Goal: Transaction & Acquisition: Purchase product/service

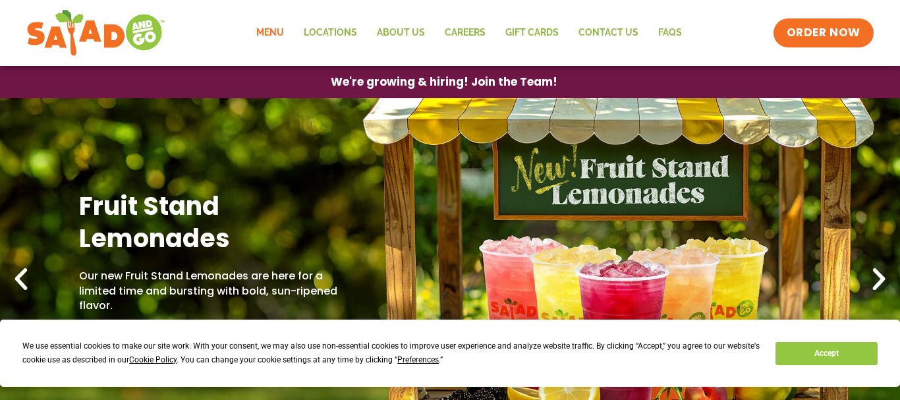
click at [277, 34] on link "Menu" at bounding box center [269, 33] width 47 height 30
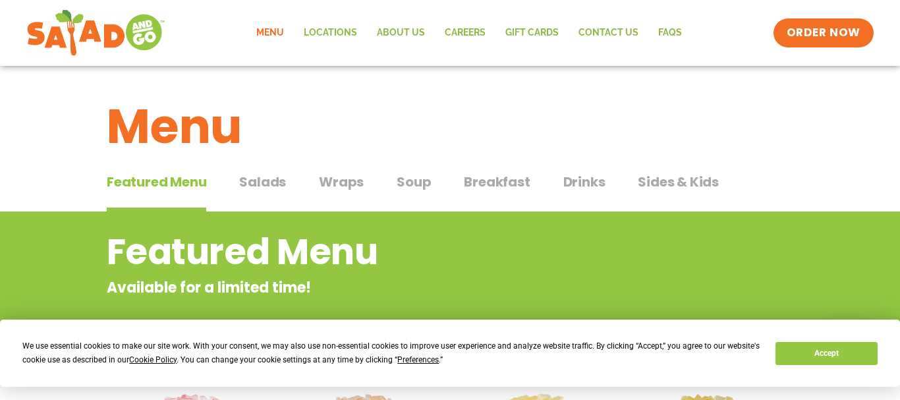
click at [878, 43] on div "Menu Locations About Us Careers GIFT CARDS Contact Us FAQs Menu Menu Locations …" at bounding box center [450, 33] width 900 height 66
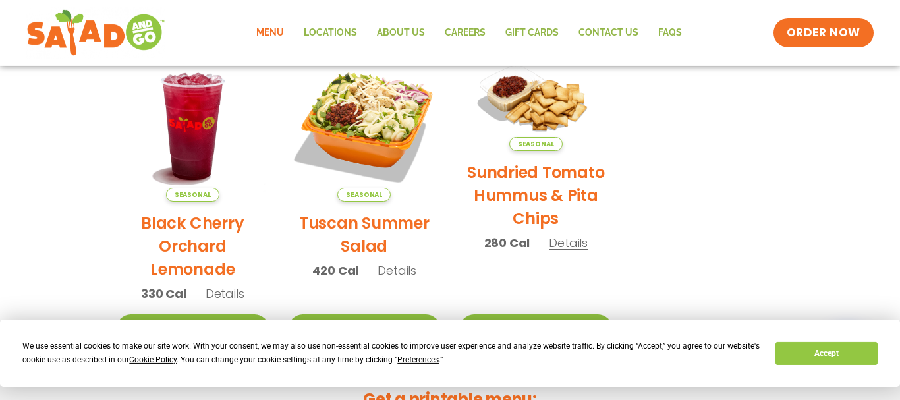
scroll to position [648, 0]
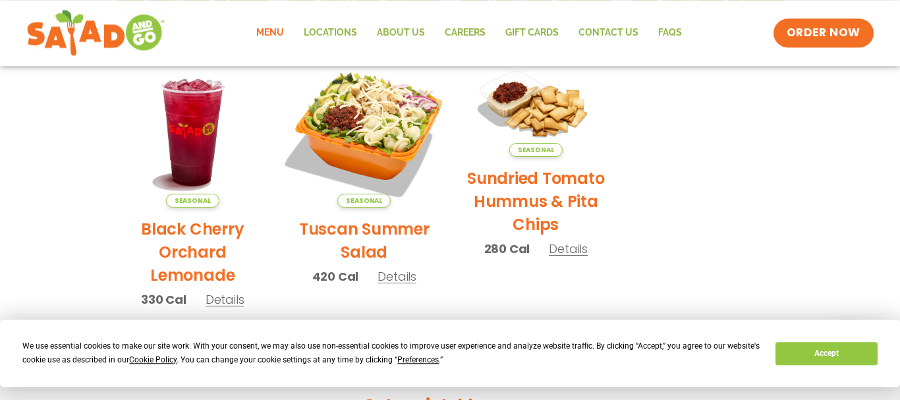
click at [378, 125] on img at bounding box center [364, 131] width 179 height 179
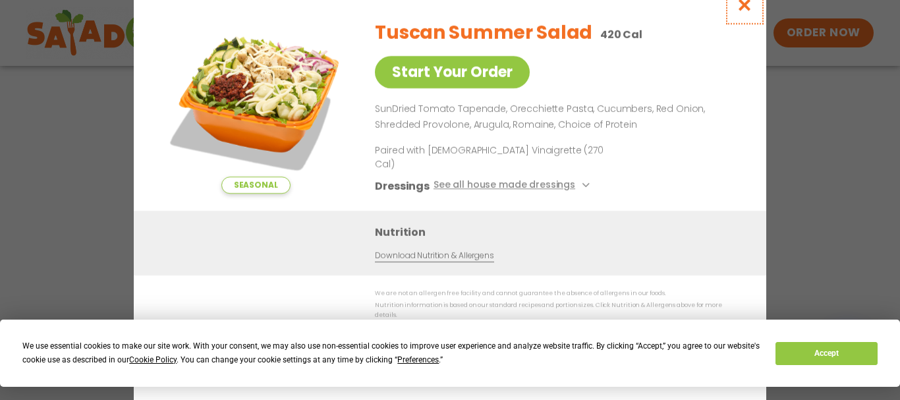
click at [743, 12] on icon "Close modal" at bounding box center [745, 5] width 16 height 14
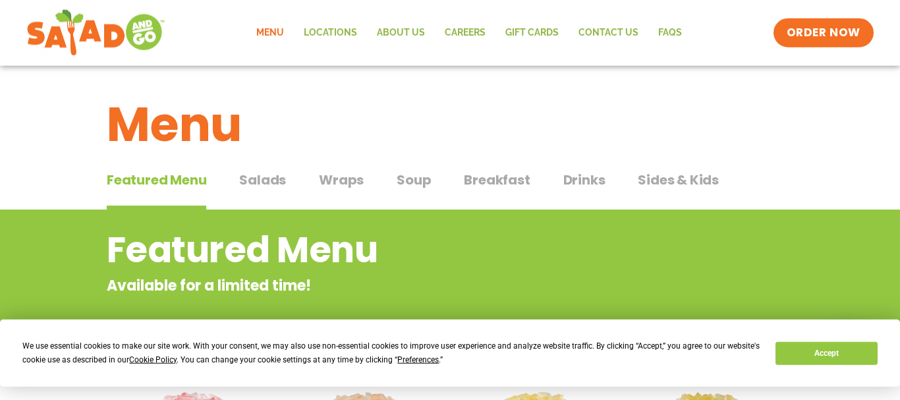
scroll to position [0, 0]
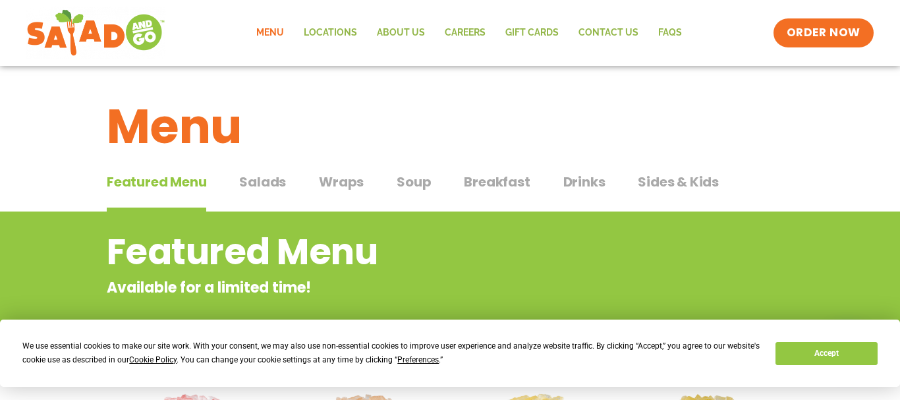
click at [262, 183] on span "Salads" at bounding box center [262, 182] width 47 height 20
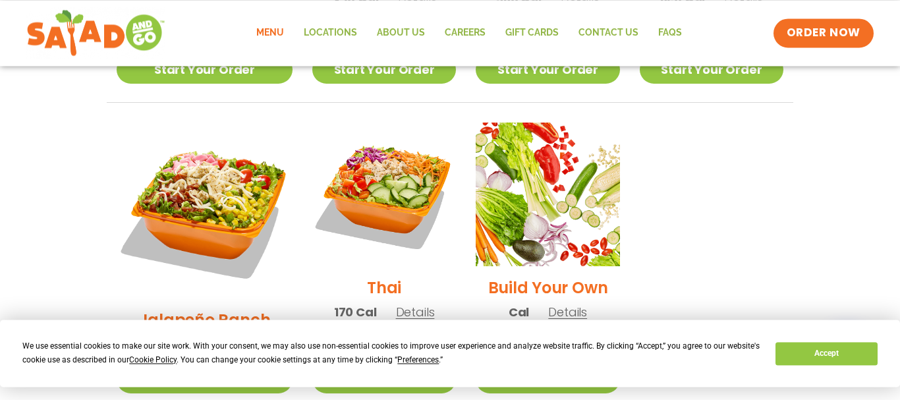
scroll to position [965, 0]
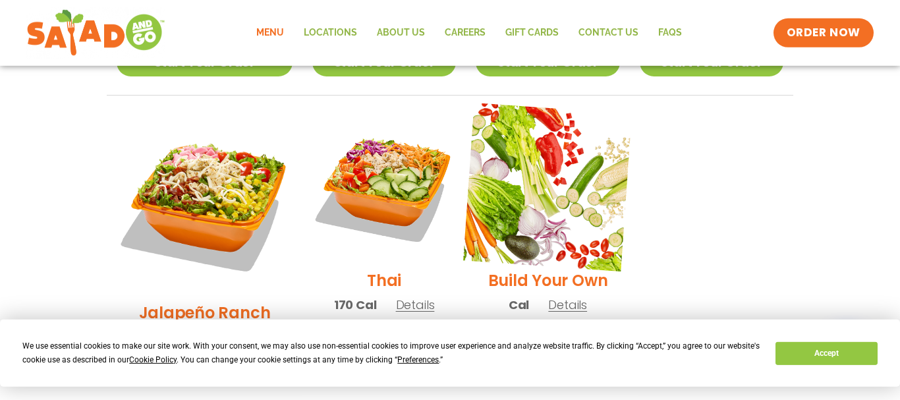
click at [550, 191] on img at bounding box center [547, 187] width 169 height 169
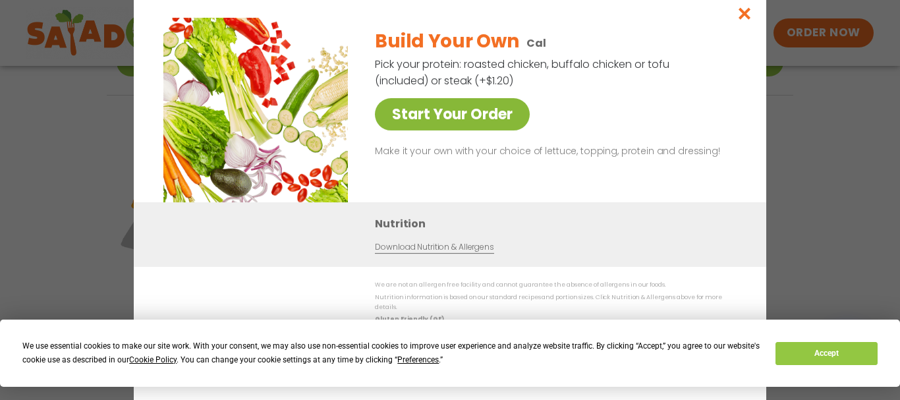
click at [479, 117] on link "Start Your Order" at bounding box center [452, 114] width 155 height 32
click at [743, 18] on icon "Close modal" at bounding box center [745, 14] width 16 height 14
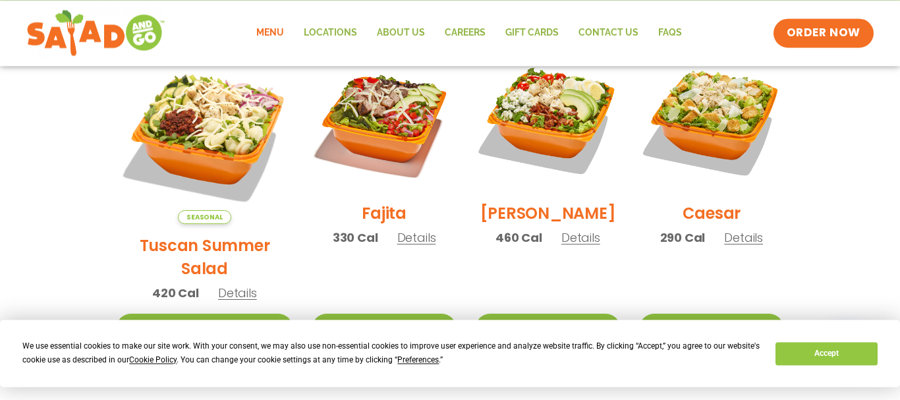
scroll to position [392, 0]
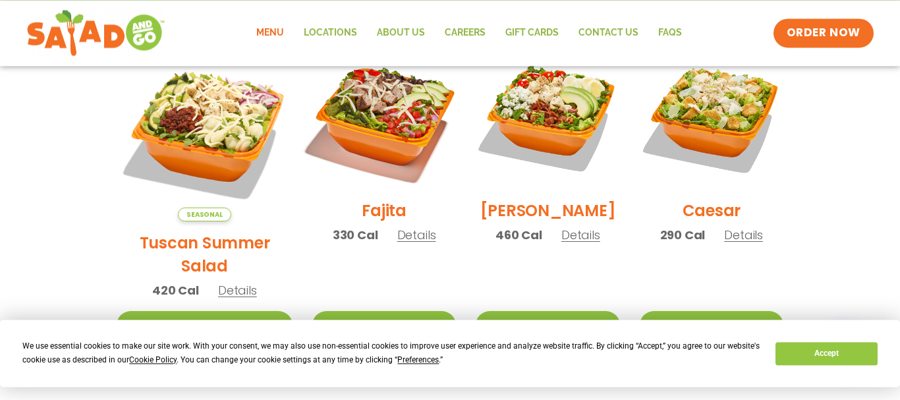
click at [370, 108] on img at bounding box center [384, 117] width 169 height 169
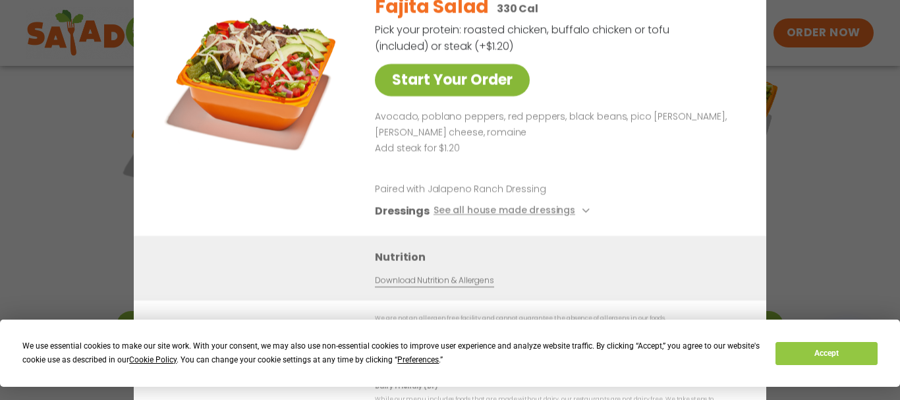
click at [471, 76] on link "Start Your Order" at bounding box center [452, 80] width 155 height 32
